Goal: Task Accomplishment & Management: Manage account settings

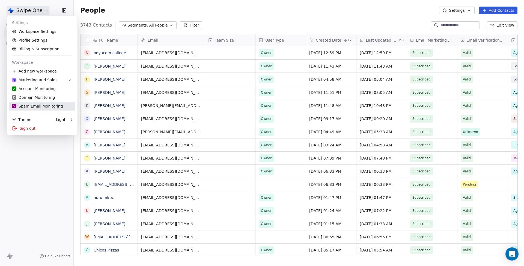
click at [46, 104] on div "S Spam Email Monitoring" at bounding box center [37, 105] width 51 height 5
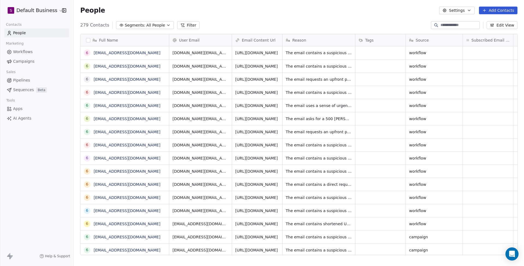
scroll to position [0, 0]
click at [444, 22] on input at bounding box center [460, 24] width 38 height 5
paste input "**********"
type input "**********"
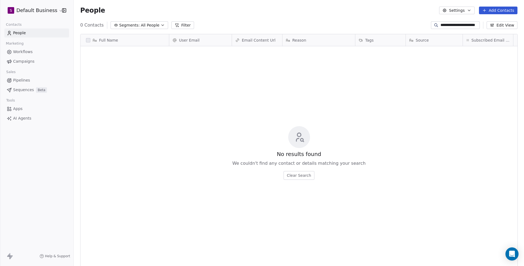
scroll to position [233, 450]
click at [452, 23] on input "**********" at bounding box center [460, 24] width 38 height 5
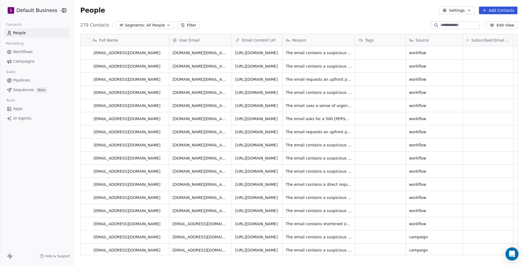
scroll to position [0, 0]
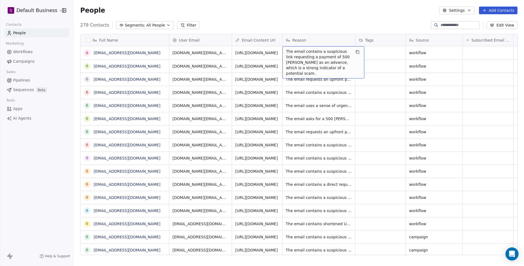
click at [315, 57] on span "The email contains a suspicious link requesting a payment of 500 RON as an adva…" at bounding box center [318, 62] width 65 height 27
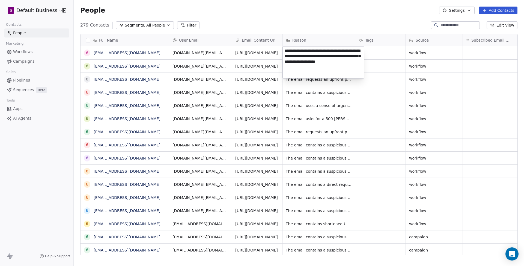
click at [315, 57] on textarea "**********" at bounding box center [323, 62] width 81 height 32
click at [325, 69] on textarea "**********" at bounding box center [323, 62] width 81 height 32
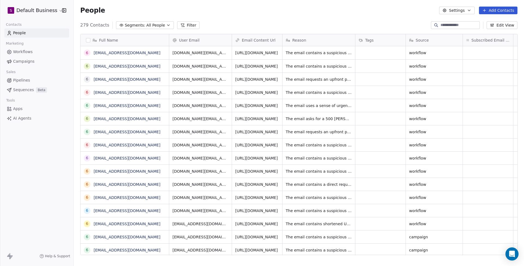
click at [309, 14] on html "S Default Business Contacts People Marketing Workflows Campaigns Sales Pipeline…" at bounding box center [262, 133] width 524 height 266
click at [262, 55] on link "https://spam-emails.fra1.digitaloceanspaces.com/workflow/6899fb6493e9de4cf49b16…" at bounding box center [257, 53] width 43 height 4
click at [340, 14] on div "People Settings Add Contacts" at bounding box center [299, 10] width 451 height 21
click at [107, 51] on link "689aed1093e9de4cf4ad3c8a@spam.com" at bounding box center [127, 53] width 67 height 4
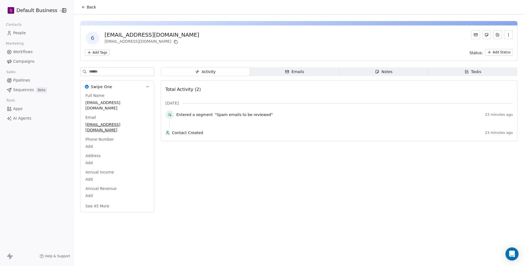
click at [119, 74] on input at bounding box center [121, 71] width 65 height 8
type input "****"
click at [98, 188] on div "In Review" at bounding box center [95, 184] width 16 height 5
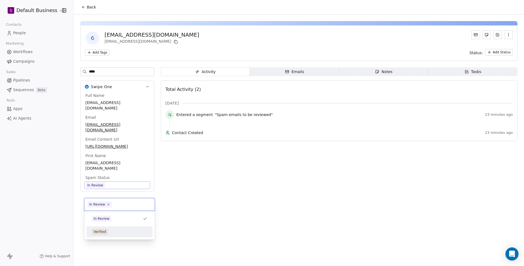
click at [104, 232] on div "Verified" at bounding box center [100, 231] width 13 height 5
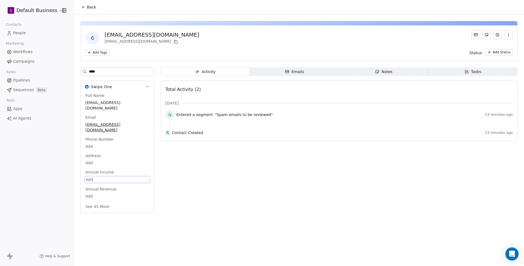
click at [228, 173] on div "Activity Activity Emails Emails Notes Notes Tasks Tasks Total Activity (2) Aug …" at bounding box center [339, 141] width 357 height 149
click at [293, 70] on div "Emails" at bounding box center [294, 72] width 19 height 6
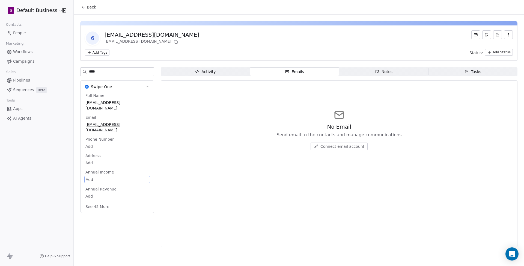
click at [219, 68] on span "Activity Activity" at bounding box center [205, 71] width 89 height 9
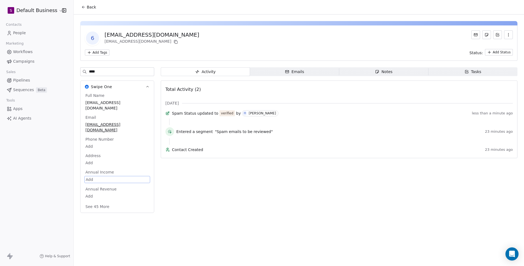
click at [88, 7] on span "Back" at bounding box center [91, 6] width 9 height 5
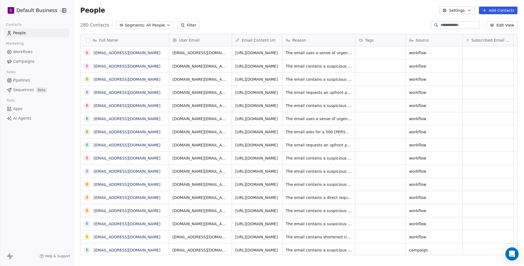
scroll to position [233, 450]
click at [122, 53] on link "689aed1093e9de4cf4ad3c8a@spam.com" at bounding box center [127, 53] width 67 height 4
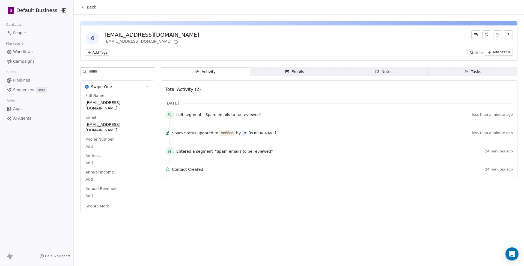
click at [119, 70] on input at bounding box center [121, 71] width 65 height 8
type input "**"
click at [107, 188] on span "Verified" at bounding box center [117, 185] width 64 height 6
click at [107, 188] on span "Verified" at bounding box center [117, 185] width 63 height 6
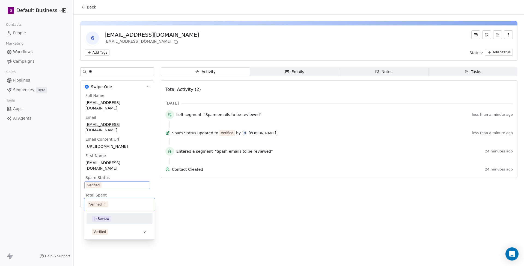
click at [105, 218] on div "In Review" at bounding box center [102, 218] width 16 height 5
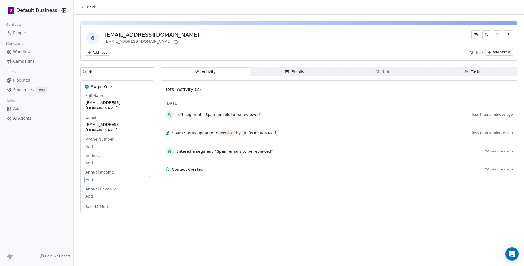
click at [191, 210] on div "Activity Activity Emails Emails Notes Notes Tasks Tasks Total Activity (2) Aug …" at bounding box center [339, 141] width 357 height 149
click at [89, 7] on span "Back" at bounding box center [91, 6] width 9 height 5
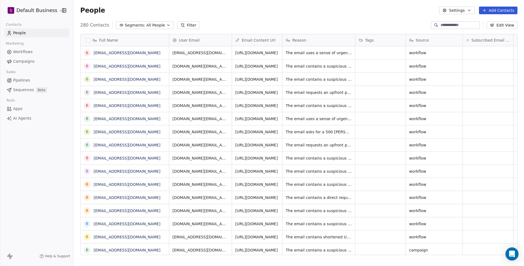
scroll to position [233, 450]
click at [133, 66] on link "6899fb6493e9de4cf49b164b@spam.com" at bounding box center [127, 66] width 67 height 4
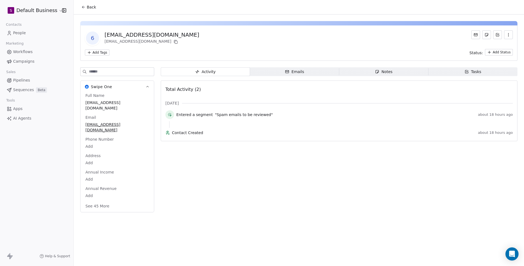
click at [106, 72] on input at bounding box center [121, 71] width 65 height 8
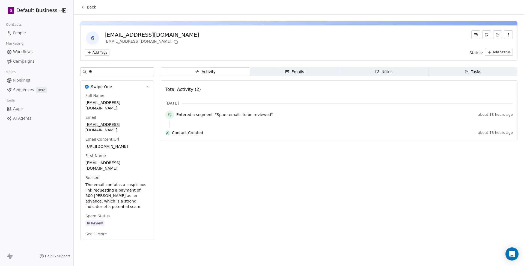
type input "**"
click at [111, 226] on span "In Review" at bounding box center [117, 223] width 64 height 6
click at [111, 226] on span "In Review" at bounding box center [117, 223] width 63 height 6
click at [103, 237] on div "Verified" at bounding box center [100, 235] width 13 height 5
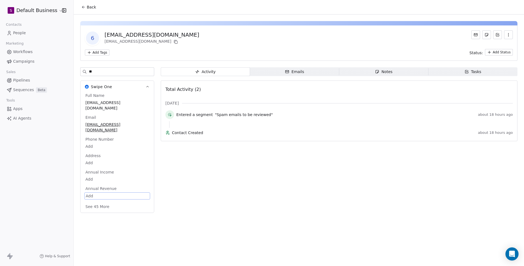
click at [309, 72] on span "Emails Emails" at bounding box center [294, 71] width 89 height 9
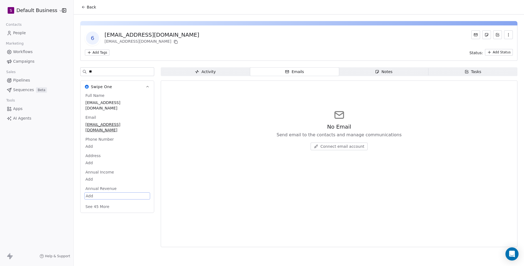
click at [230, 69] on span "Activity Activity" at bounding box center [205, 71] width 89 height 9
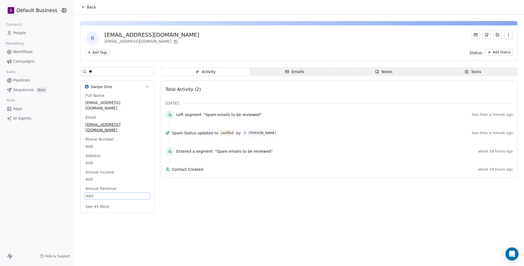
click at [237, 171] on span "Contact Created" at bounding box center [324, 168] width 304 height 5
click at [85, 7] on icon at bounding box center [83, 7] width 4 height 4
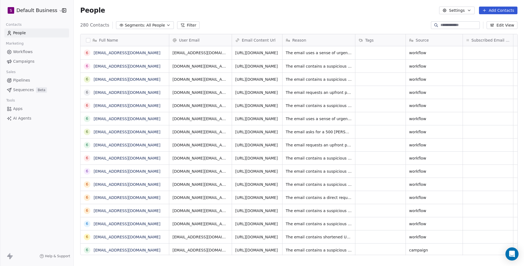
scroll to position [233, 450]
click at [142, 78] on link "6899fb2593e9de4cf49b1330@spam.com" at bounding box center [127, 79] width 67 height 4
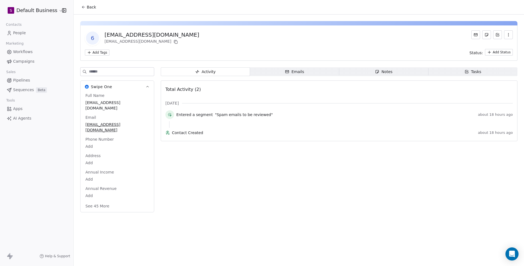
click at [121, 75] on input at bounding box center [121, 71] width 65 height 8
type input "****"
click at [94, 188] on div "In Review" at bounding box center [95, 184] width 16 height 5
click at [110, 188] on span "In Review" at bounding box center [117, 185] width 63 height 6
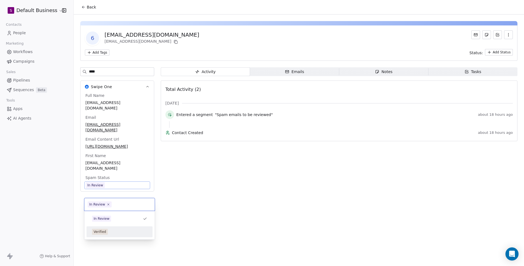
click at [102, 228] on div "Verified" at bounding box center [120, 231] width 62 height 9
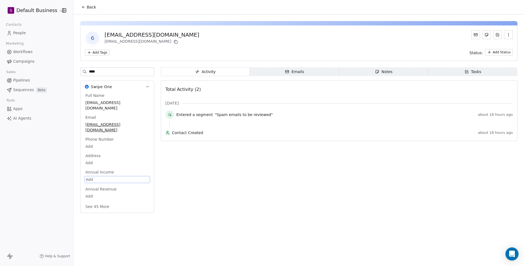
click at [272, 70] on span "Emails Emails" at bounding box center [294, 71] width 89 height 9
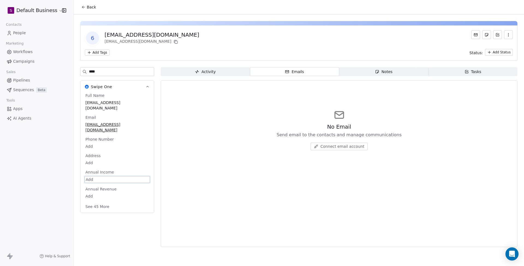
click at [220, 72] on span "Activity Activity" at bounding box center [205, 71] width 89 height 9
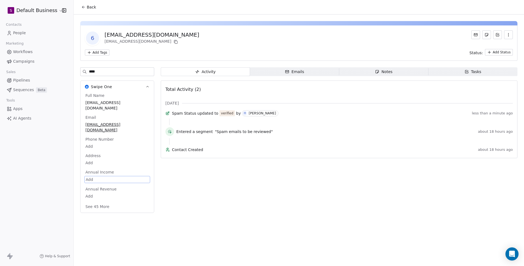
click at [89, 5] on span "Back" at bounding box center [91, 6] width 9 height 5
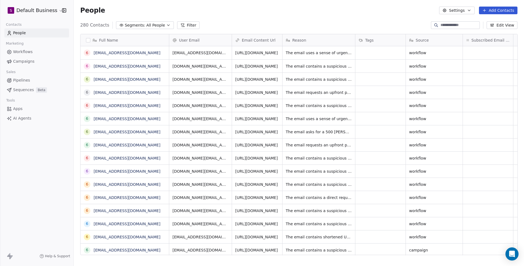
scroll to position [233, 450]
click at [124, 90] on link "6899f9e693e9de4cf49b038f@spam.com" at bounding box center [127, 92] width 67 height 4
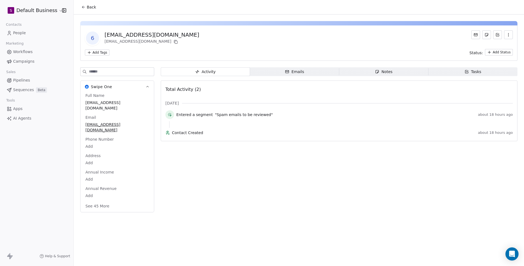
click at [127, 73] on input at bounding box center [121, 71] width 65 height 8
type input "****"
click at [104, 188] on span "In Review" at bounding box center [94, 185] width 19 height 6
click at [104, 188] on span "In Review" at bounding box center [95, 185] width 19 height 6
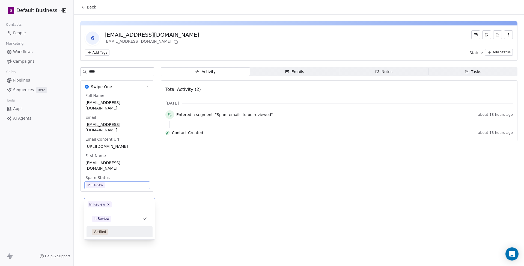
click at [102, 235] on div "Verified" at bounding box center [120, 231] width 62 height 9
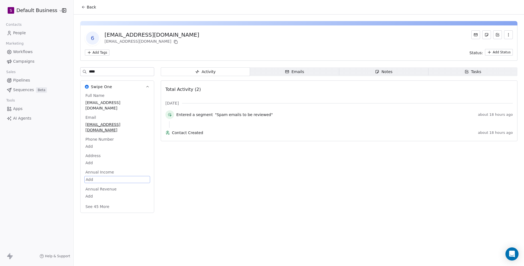
click at [287, 78] on div "Activity Activity Emails Emails Notes Notes Tasks Tasks Total Activity (2) Aug …" at bounding box center [339, 141] width 357 height 149
click at [292, 73] on div "Emails" at bounding box center [294, 72] width 19 height 6
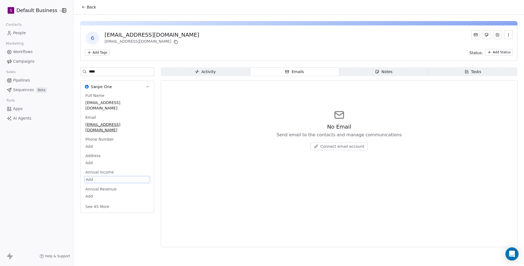
click at [228, 76] on div "Activity Activity Emails Emails Notes Notes Tasks Tasks No Email Send email to …" at bounding box center [339, 158] width 357 height 183
click at [222, 73] on span "Activity Activity" at bounding box center [205, 71] width 89 height 9
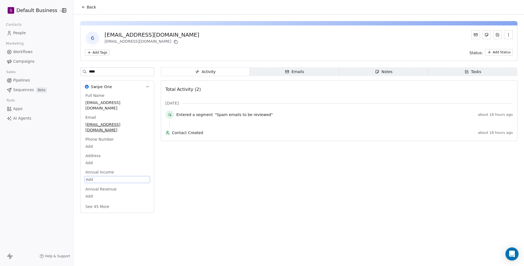
click at [316, 69] on span "Emails Emails" at bounding box center [294, 71] width 89 height 9
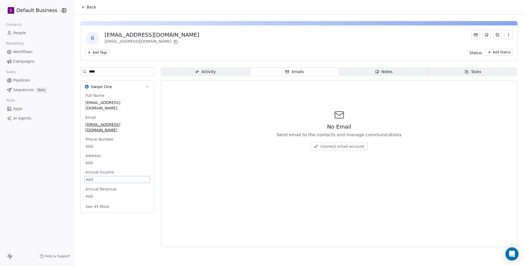
click at [228, 72] on span "Activity Activity" at bounding box center [205, 71] width 89 height 9
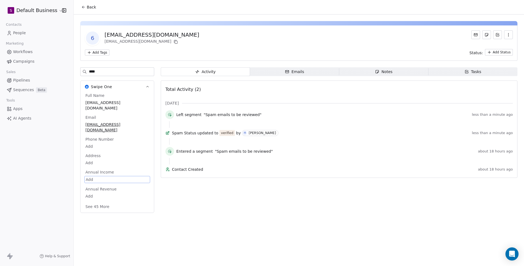
click at [86, 7] on button "Back" at bounding box center [88, 7] width 21 height 10
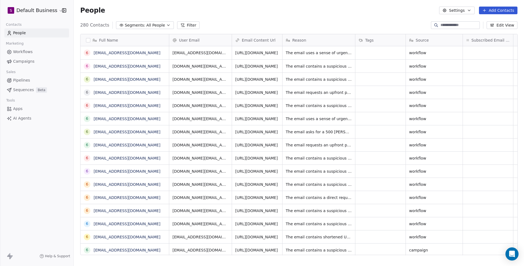
scroll to position [233, 450]
click at [139, 105] on link "6899f9b493e9de4cf49b00cf@spam.com" at bounding box center [127, 105] width 67 height 4
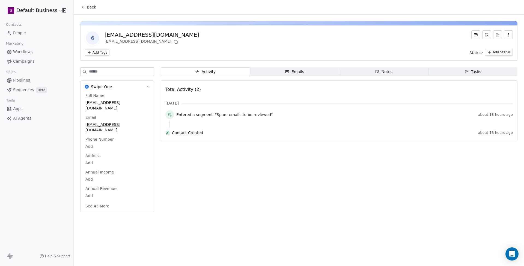
click at [120, 73] on input at bounding box center [121, 71] width 65 height 8
type input "****"
click at [100, 187] on div "In Review" at bounding box center [95, 184] width 16 height 5
click at [113, 188] on span "In Review" at bounding box center [117, 185] width 63 height 6
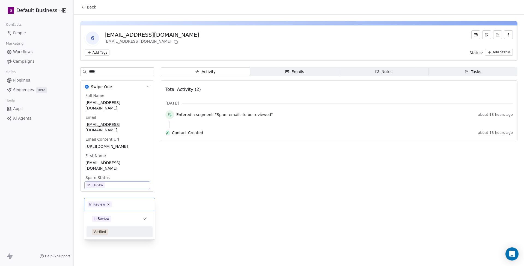
click at [106, 235] on div "Verified" at bounding box center [120, 231] width 62 height 9
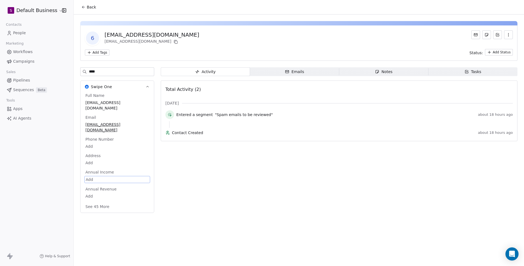
click at [172, 200] on div "Activity Activity Emails Emails Notes Notes Tasks Tasks Total Activity (2) Aug …" at bounding box center [339, 141] width 357 height 149
click at [305, 76] on span "Emails Emails" at bounding box center [294, 71] width 89 height 9
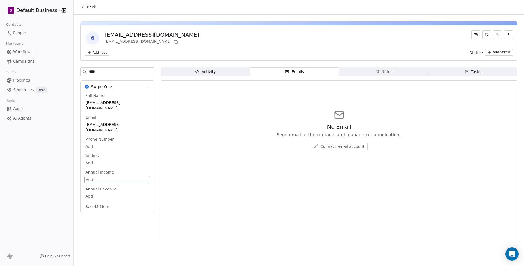
click at [231, 72] on span "Activity Activity" at bounding box center [205, 71] width 89 height 9
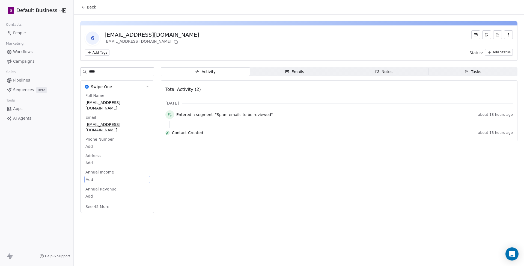
click at [87, 9] on span "Back" at bounding box center [91, 6] width 9 height 5
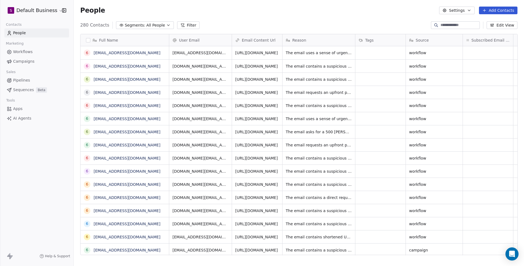
scroll to position [233, 450]
click at [146, 118] on link "6899f97e93e9de4cf49afdee@spam.com" at bounding box center [127, 118] width 67 height 4
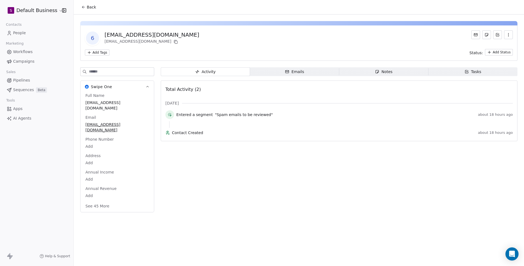
click at [119, 74] on input at bounding box center [121, 71] width 65 height 8
type input "****"
click at [101, 187] on div "In Review" at bounding box center [95, 184] width 16 height 5
click at [123, 189] on div "In Review" at bounding box center [117, 185] width 66 height 8
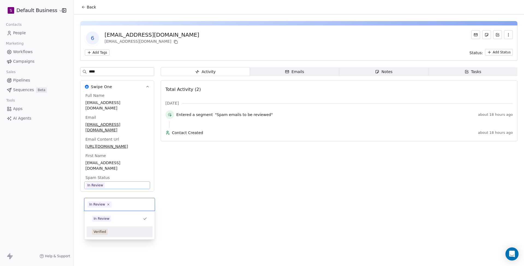
click at [112, 231] on div "Verified" at bounding box center [119, 231] width 55 height 6
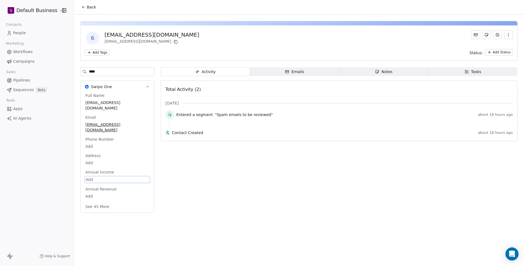
click at [88, 7] on span "Back" at bounding box center [91, 6] width 9 height 5
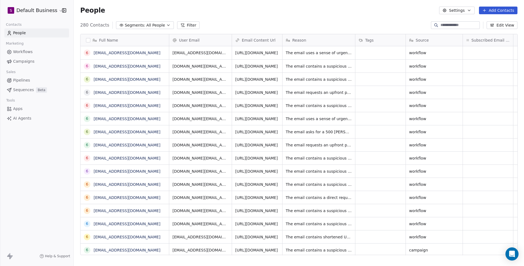
scroll to position [233, 450]
click at [152, 131] on link "6899f77e93e9de4cf49ae5ae@spam.com" at bounding box center [127, 131] width 67 height 4
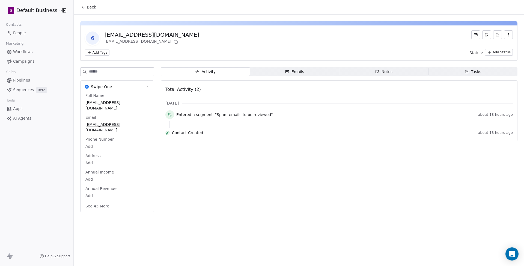
click at [125, 75] on input at bounding box center [121, 71] width 65 height 8
type input "****"
click at [102, 187] on div "In Review" at bounding box center [95, 184] width 16 height 5
click at [109, 188] on span "In Review" at bounding box center [117, 185] width 63 height 6
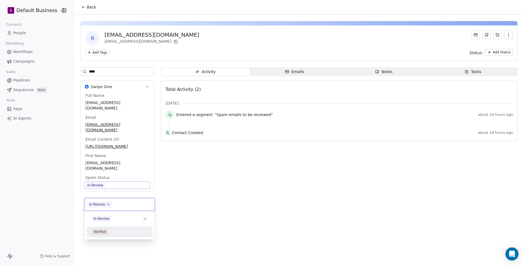
click at [110, 226] on div "Verified" at bounding box center [120, 231] width 66 height 11
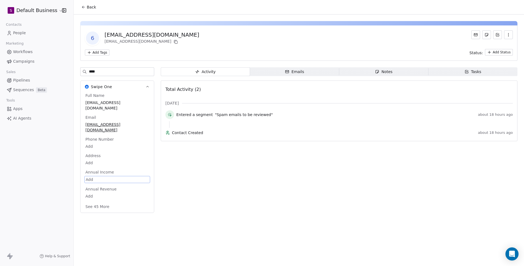
click at [201, 184] on div "Activity Activity Emails Emails Notes Notes Tasks Tasks Total Activity (2) Aug …" at bounding box center [339, 141] width 357 height 149
click at [323, 75] on span "Emails Emails" at bounding box center [294, 71] width 89 height 9
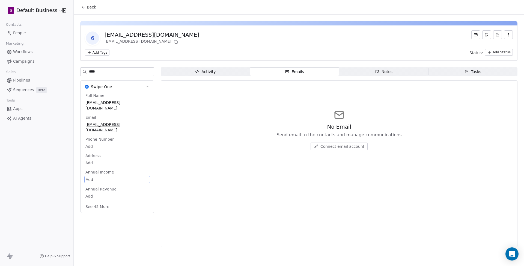
click at [370, 71] on span "Notes Notes" at bounding box center [384, 71] width 89 height 9
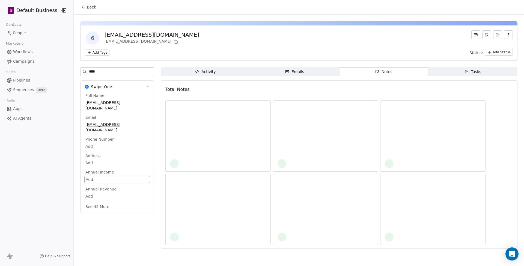
click at [214, 69] on div "Activity" at bounding box center [205, 72] width 21 height 6
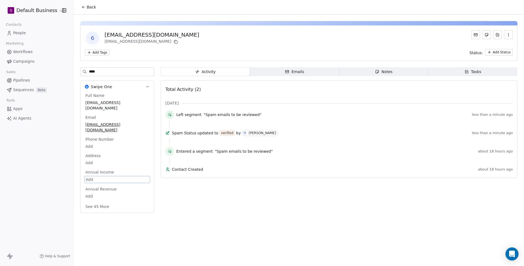
click at [89, 5] on span "Back" at bounding box center [91, 6] width 9 height 5
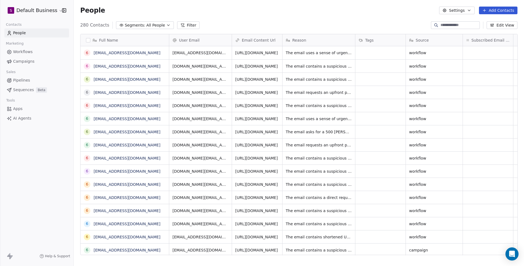
scroll to position [233, 450]
click at [131, 145] on link "6899f75b93e9de4cf49ae315@spam.com" at bounding box center [127, 145] width 67 height 4
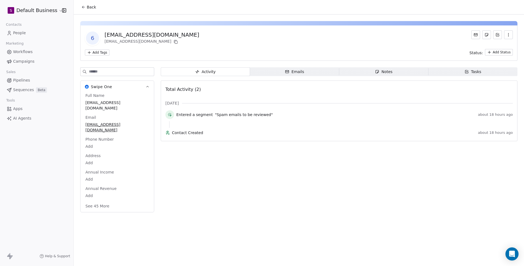
click at [123, 72] on input at bounding box center [121, 71] width 65 height 8
type input "****"
click at [100, 187] on div "In Review" at bounding box center [95, 184] width 16 height 5
click at [100, 188] on div "In Review" at bounding box center [95, 184] width 16 height 5
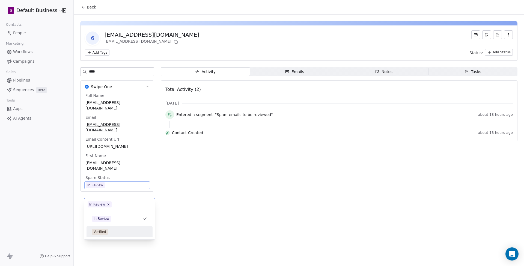
click at [107, 231] on span "Verified" at bounding box center [100, 231] width 16 height 6
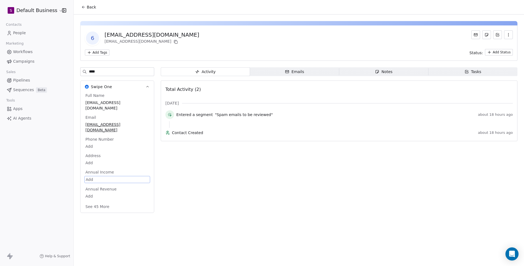
click at [163, 222] on div "Back 6 6899f75b93e9de4cf49ae315@spam.com 6899f75b93e9de4cf49ae315@spam.com Add …" at bounding box center [299, 133] width 451 height 266
click at [88, 7] on span "Back" at bounding box center [91, 6] width 9 height 5
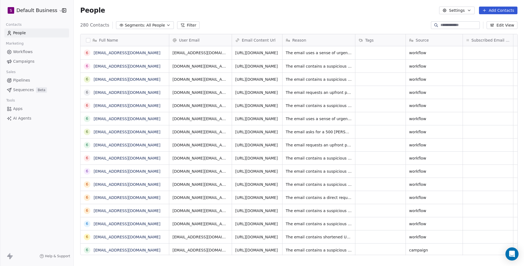
scroll to position [233, 450]
click at [134, 159] on link "6899f6fe93e9de4cf49adf8a@spam.com" at bounding box center [127, 158] width 67 height 4
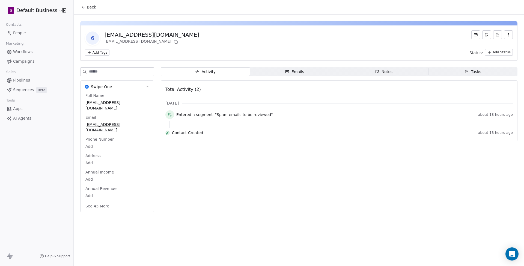
click at [126, 73] on input at bounding box center [121, 71] width 65 height 8
type input "****"
click at [112, 190] on div "Full Name 6899f6fe93e9de4cf49adf8a@spam.com Email 6899f6fe93e9de4cf49adf8a@spam…" at bounding box center [117, 142] width 73 height 98
click at [111, 188] on span "In Review" at bounding box center [117, 185] width 64 height 6
click at [111, 188] on span "In Review" at bounding box center [117, 185] width 63 height 6
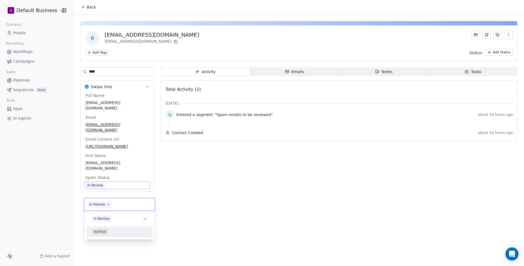
click at [111, 233] on div "Verified" at bounding box center [119, 231] width 55 height 6
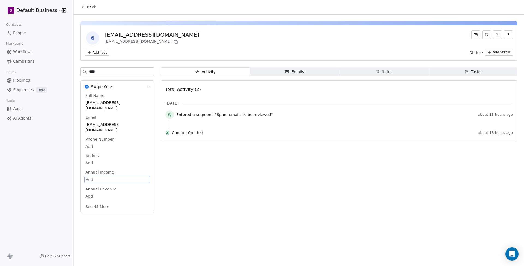
click at [89, 8] on span "Back" at bounding box center [91, 6] width 9 height 5
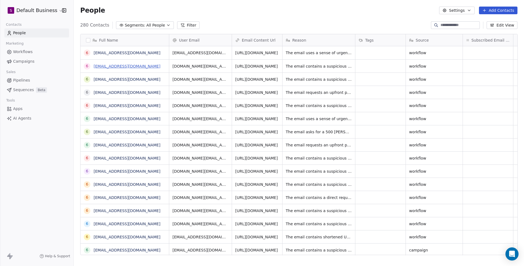
scroll to position [233, 450]
click at [126, 171] on link "6899f5e793e9de4cf49ad0b6@spam.com" at bounding box center [127, 171] width 67 height 4
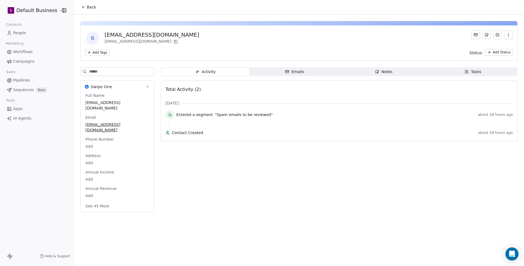
click at [135, 73] on input at bounding box center [121, 71] width 65 height 8
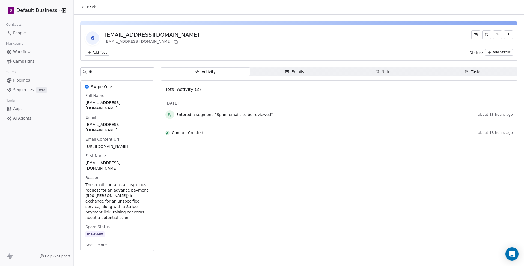
type input "**"
click at [108, 238] on div "In Review" at bounding box center [117, 234] width 66 height 8
click at [108, 237] on span "In Review" at bounding box center [117, 234] width 63 height 6
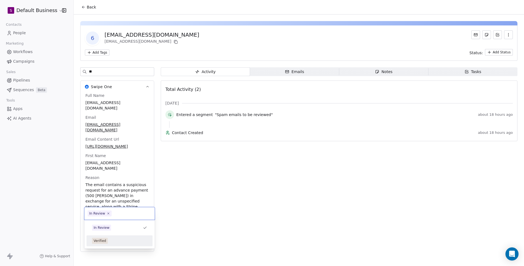
click at [109, 243] on div "Verified" at bounding box center [119, 240] width 55 height 6
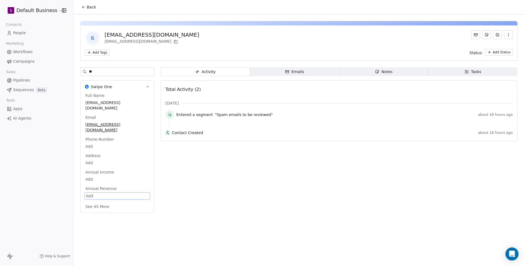
scroll to position [0, 0]
click at [87, 10] on button "Back" at bounding box center [88, 7] width 21 height 10
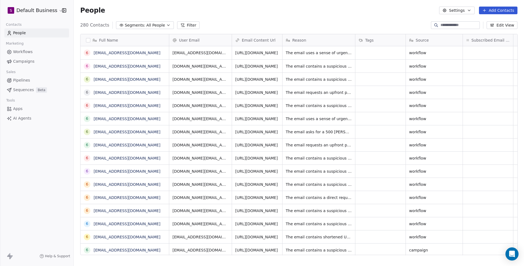
scroll to position [233, 450]
click at [114, 182] on link "6899f42893e9de4cf49abafa@spam.com" at bounding box center [127, 184] width 67 height 4
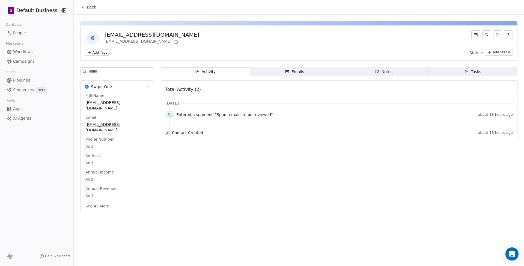
click at [131, 70] on input at bounding box center [121, 71] width 65 height 8
type input "***"
click at [111, 188] on span "In Review" at bounding box center [117, 185] width 64 height 6
click at [111, 188] on span "In Review" at bounding box center [117, 185] width 63 height 6
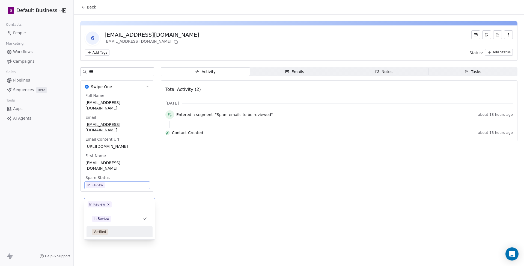
click at [107, 231] on span "Verified" at bounding box center [100, 231] width 16 height 6
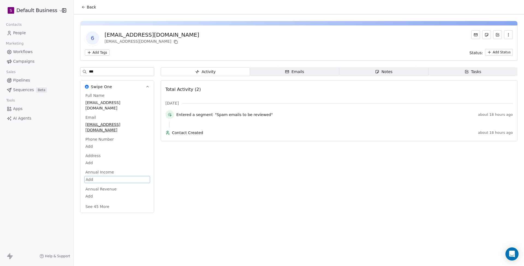
click at [89, 10] on button "Back" at bounding box center [88, 7] width 21 height 10
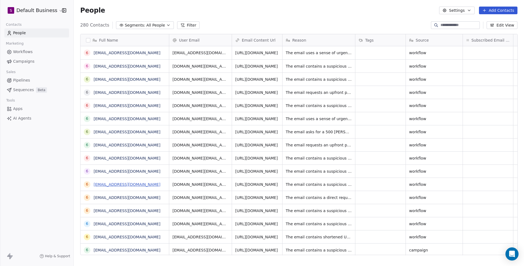
scroll to position [233, 450]
click at [133, 198] on link "6899f3e893e9de4cf49ab7d8@spam.com" at bounding box center [127, 197] width 67 height 4
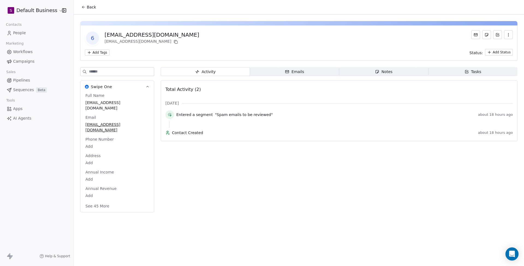
click at [122, 70] on input at bounding box center [121, 71] width 65 height 8
type input "***"
click at [113, 188] on span "In Review" at bounding box center [117, 185] width 64 height 6
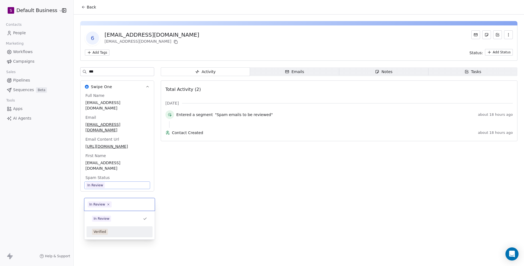
click at [108, 231] on span "Verified" at bounding box center [100, 231] width 16 height 6
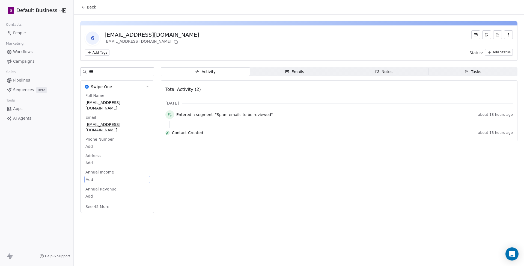
click at [95, 9] on span "Back" at bounding box center [91, 6] width 9 height 5
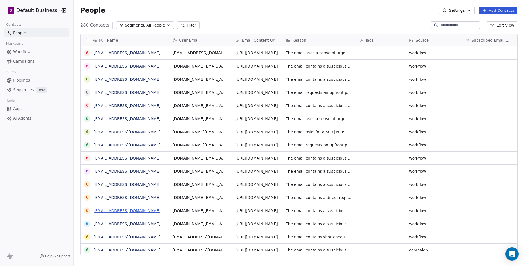
scroll to position [233, 450]
click at [135, 210] on link "6899f35d93e9de4cf49aaf64@spam.com" at bounding box center [127, 210] width 67 height 4
click at [135, 210] on div "People Settings Add Contacts 280 Contacts Segments: All People Filter Edit View…" at bounding box center [299, 133] width 451 height 266
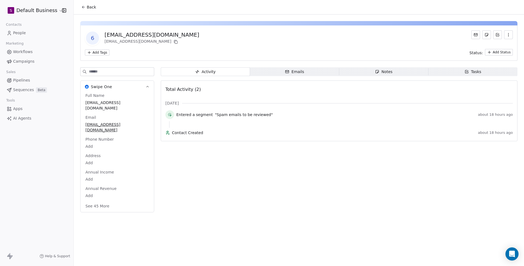
click at [125, 69] on input at bounding box center [121, 71] width 65 height 8
type input "****"
click at [118, 188] on div "Spam Status In Review" at bounding box center [117, 182] width 66 height 14
click at [115, 188] on span "In Review" at bounding box center [117, 185] width 64 height 6
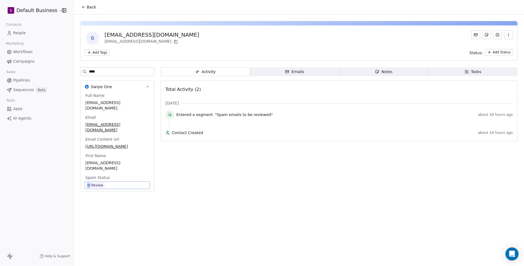
click at [115, 188] on span "In Review" at bounding box center [117, 185] width 63 height 6
click at [109, 230] on div "Verified" at bounding box center [119, 231] width 55 height 6
click at [91, 7] on span "Back" at bounding box center [91, 6] width 9 height 5
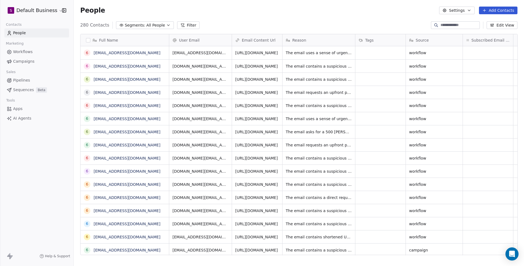
scroll to position [233, 450]
click at [123, 222] on link "6899ef3993e9de4cf49a7995@spam.com" at bounding box center [127, 223] width 67 height 4
click at [123, 222] on div "People Settings Add Contacts 280 Contacts Segments: All People Filter Edit View…" at bounding box center [299, 133] width 451 height 266
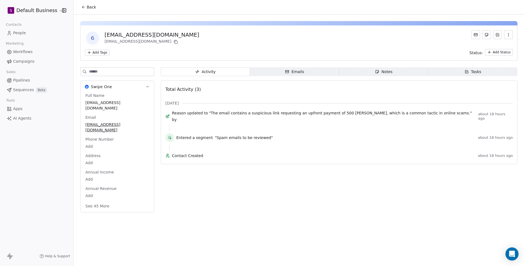
click at [107, 70] on input at bounding box center [121, 71] width 65 height 8
type input "****"
click at [107, 188] on span "In Review" at bounding box center [117, 185] width 64 height 6
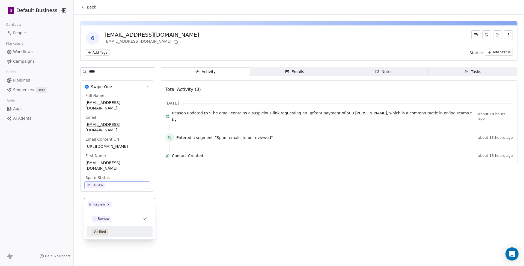
click at [110, 232] on div "Verified" at bounding box center [119, 231] width 55 height 6
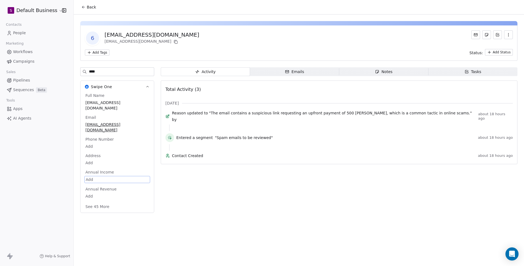
click at [92, 9] on span "Back" at bounding box center [91, 6] width 9 height 5
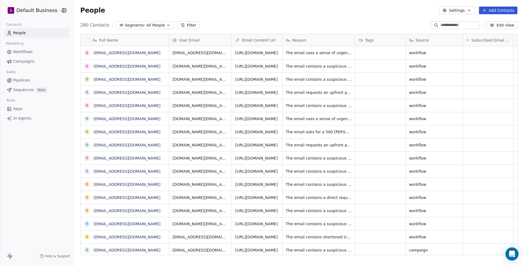
scroll to position [233, 450]
